Goal: Task Accomplishment & Management: Manage account settings

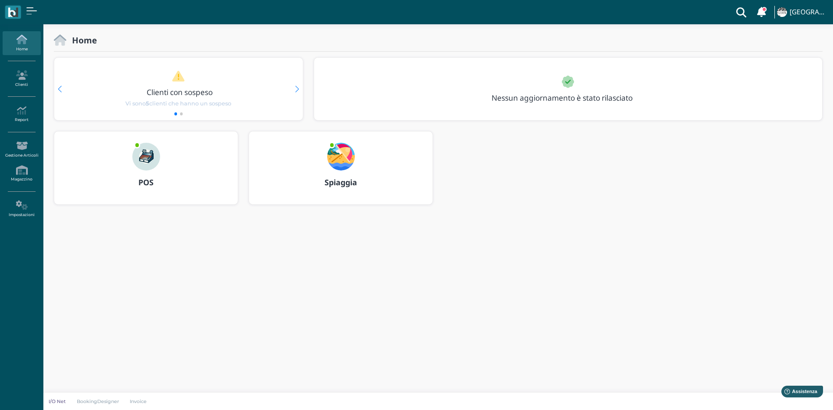
click at [326, 165] on div at bounding box center [341, 150] width 42 height 39
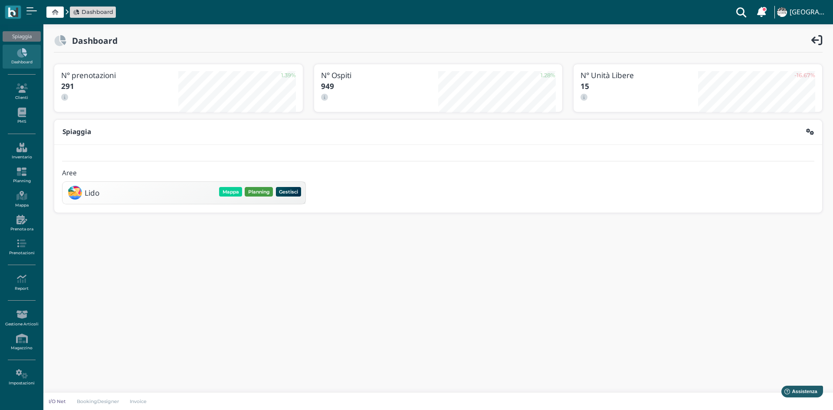
click at [254, 195] on button "Planning" at bounding box center [259, 192] width 28 height 10
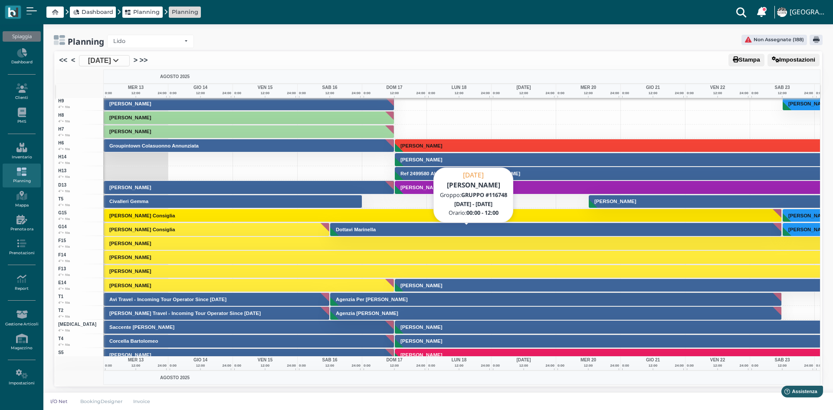
scroll to position [2299, 0]
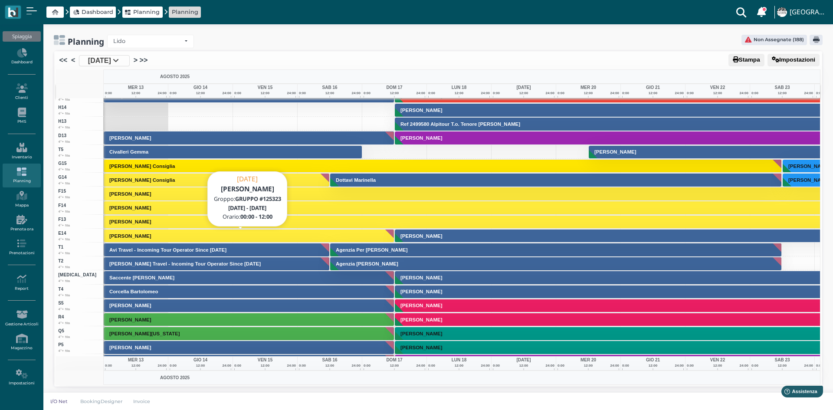
click at [122, 238] on h3 "[PERSON_NAME]" at bounding box center [130, 235] width 49 height 5
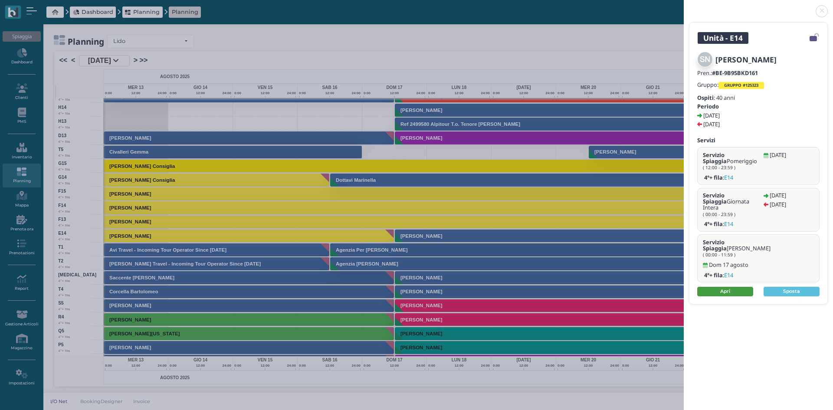
click at [721, 287] on link "Apri" at bounding box center [725, 292] width 56 height 10
click at [684, 6] on link at bounding box center [684, 6] width 0 height 0
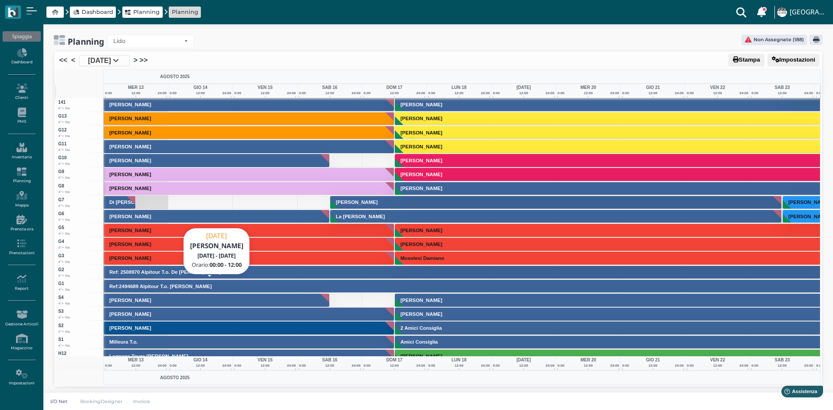
scroll to position [1976, 0]
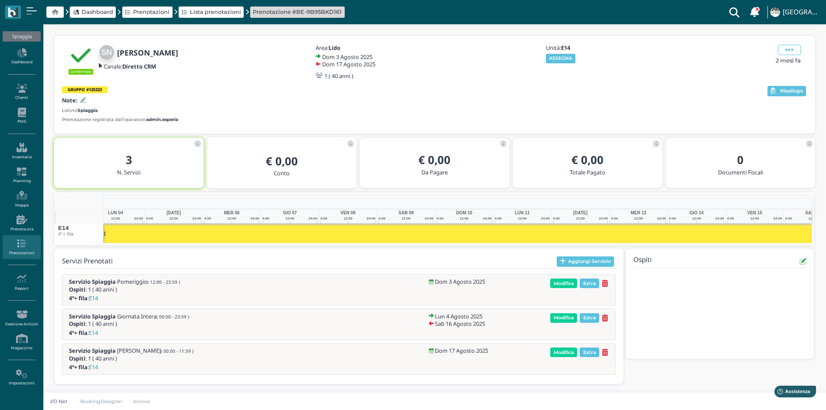
scroll to position [0, 135]
